Goal: Register for event/course

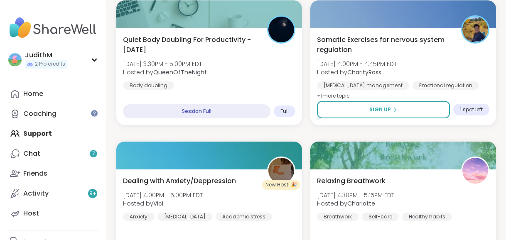
scroll to position [445, 0]
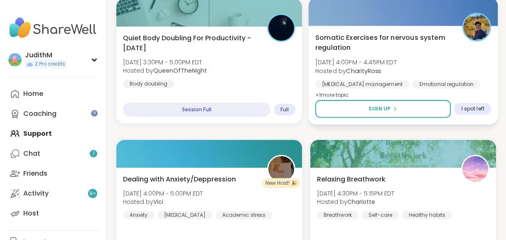
click at [357, 37] on span "Somatic Exercises for nervous system regulation" at bounding box center [385, 42] width 138 height 20
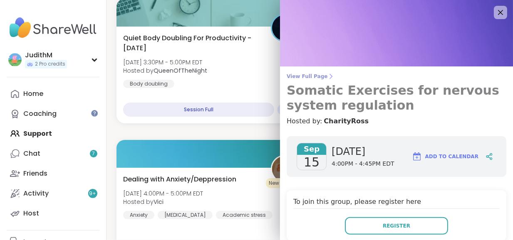
click at [330, 94] on h3 "Somatic Exercises for nervous system regulation" at bounding box center [396, 98] width 220 height 30
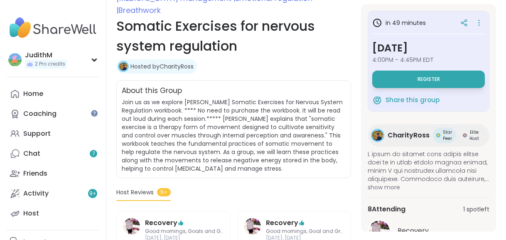
scroll to position [127, 0]
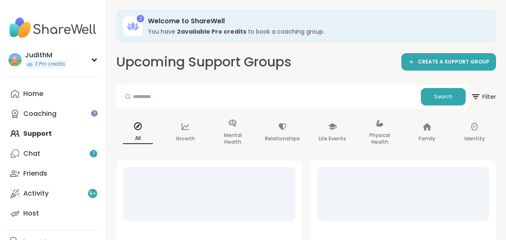
click at [38, 135] on div "Home Coaching Support Chat 7 Friends Activity 9 + Host" at bounding box center [53, 154] width 93 height 140
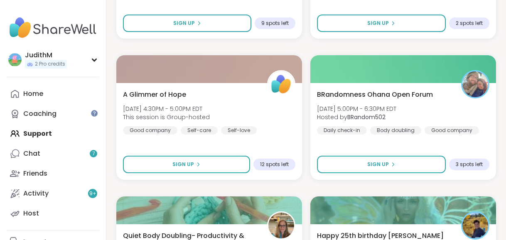
scroll to position [671, 0]
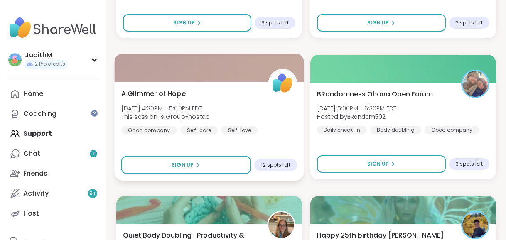
click at [164, 93] on span "A Glimmer of Hope" at bounding box center [153, 94] width 64 height 10
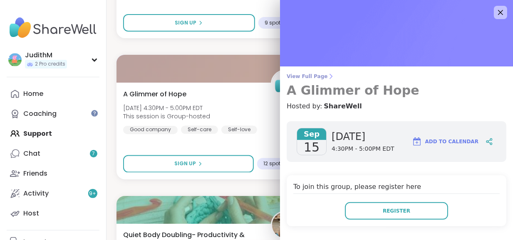
click at [315, 94] on h3 "A Glimmer of Hope" at bounding box center [396, 90] width 220 height 15
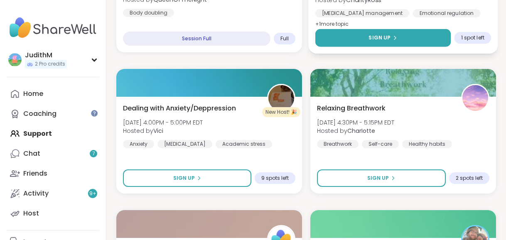
scroll to position [519, 0]
